Goal: Transaction & Acquisition: Download file/media

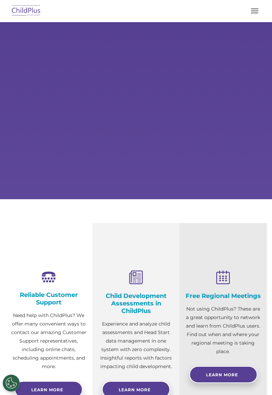
select select "MEDIUM"
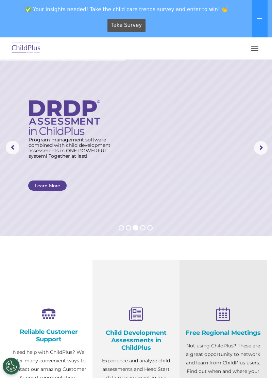
click at [254, 50] on span "button" at bounding box center [254, 50] width 7 height 1
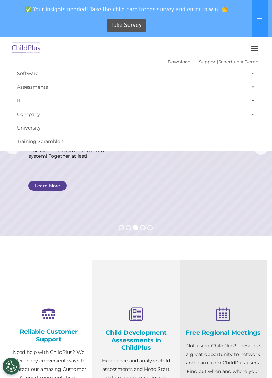
click at [259, 22] on button at bounding box center [260, 18] width 16 height 37
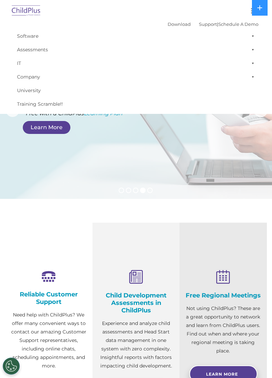
click at [248, 10] on button "button" at bounding box center [255, 10] width 14 height 11
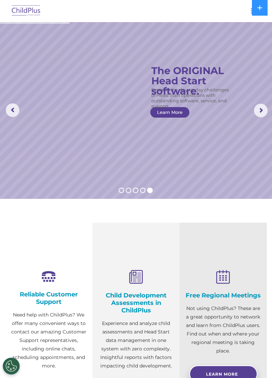
click at [28, 10] on img at bounding box center [26, 11] width 32 height 16
click at [261, 10] on icon at bounding box center [259, 7] width 5 height 5
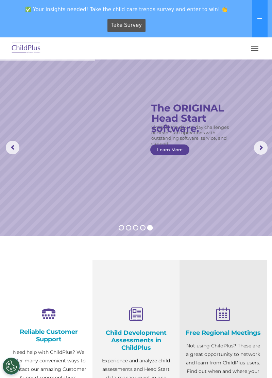
click at [255, 48] on span "button" at bounding box center [254, 48] width 7 height 1
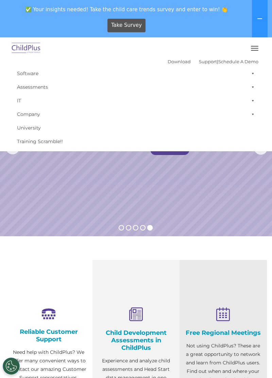
click at [252, 75] on span at bounding box center [251, 74] width 7 height 14
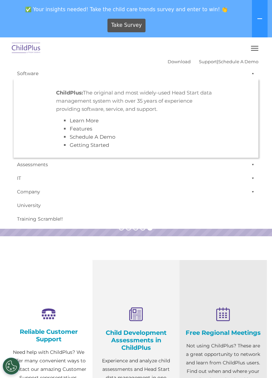
click at [253, 76] on span at bounding box center [251, 74] width 7 height 14
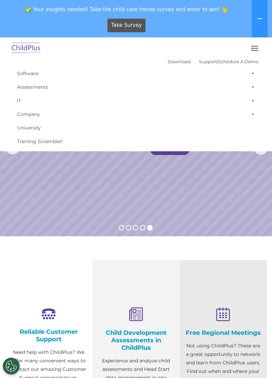
click at [168, 64] on link "Download" at bounding box center [179, 61] width 23 height 5
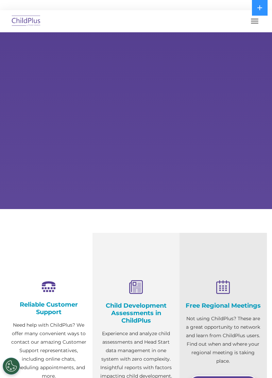
select select "MEDIUM"
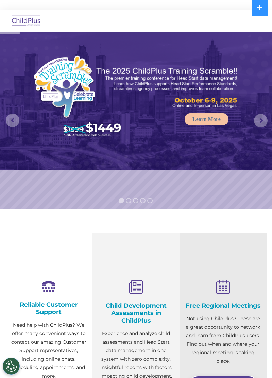
click at [254, 23] on span "button" at bounding box center [254, 23] width 7 height 1
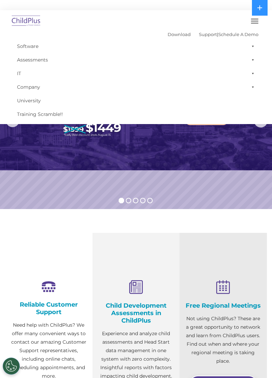
click at [168, 44] on link "Software" at bounding box center [136, 46] width 245 height 14
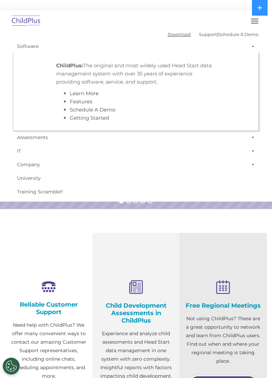
click at [177, 37] on link "Download" at bounding box center [179, 34] width 23 height 5
